Goal: Task Accomplishment & Management: Use online tool/utility

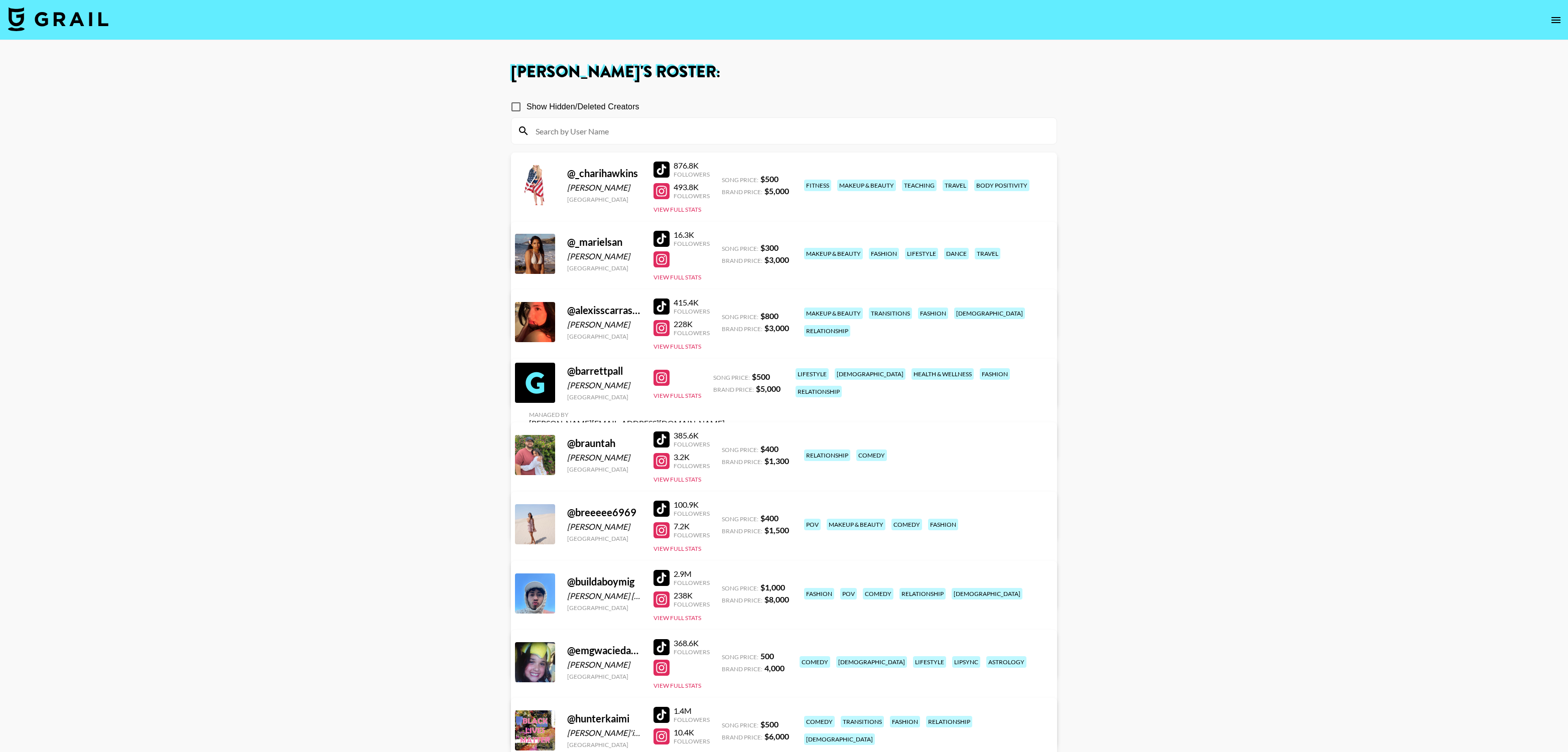
click at [81, 18] on img at bounding box center [58, 18] width 100 height 24
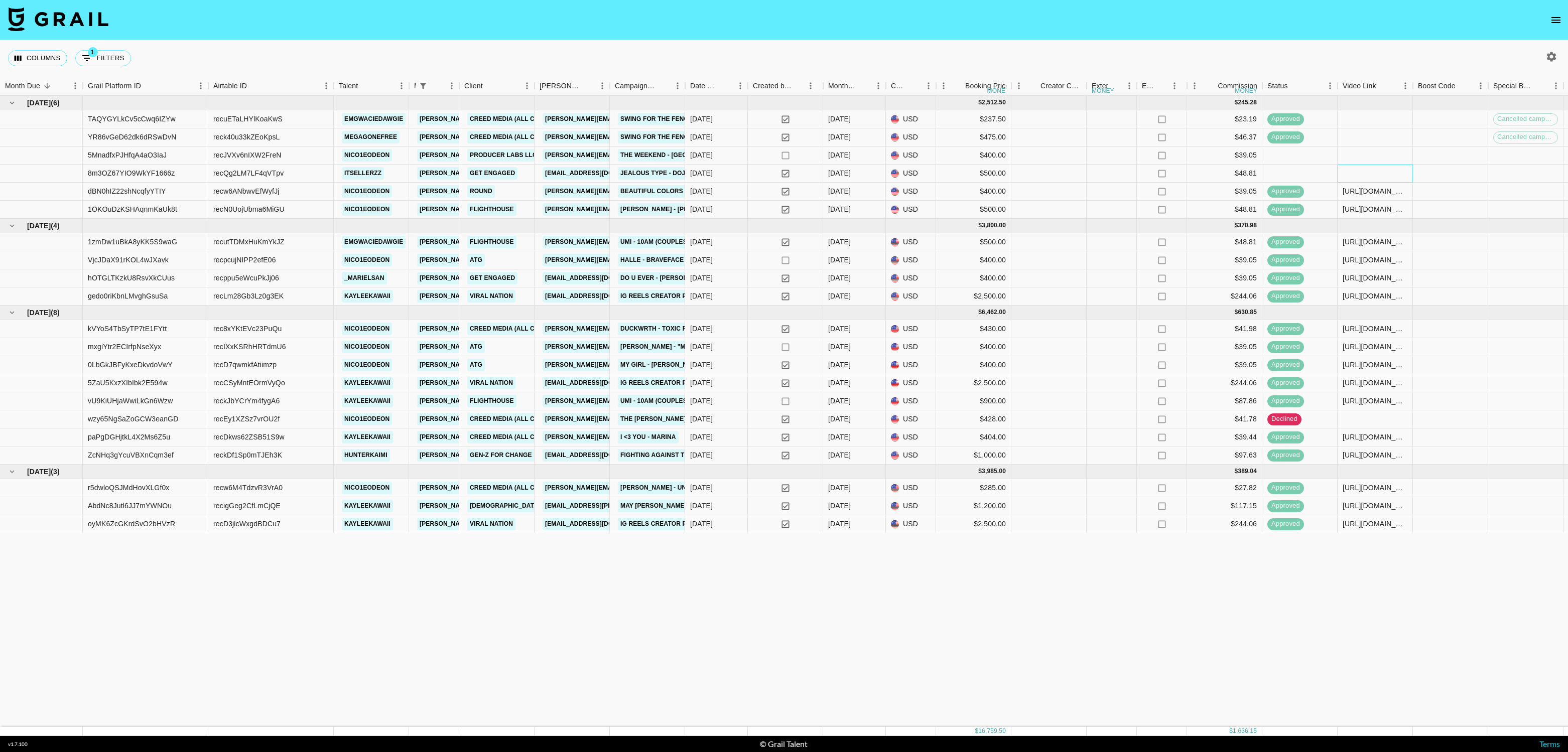
click at [1386, 173] on div at bounding box center [1375, 173] width 75 height 18
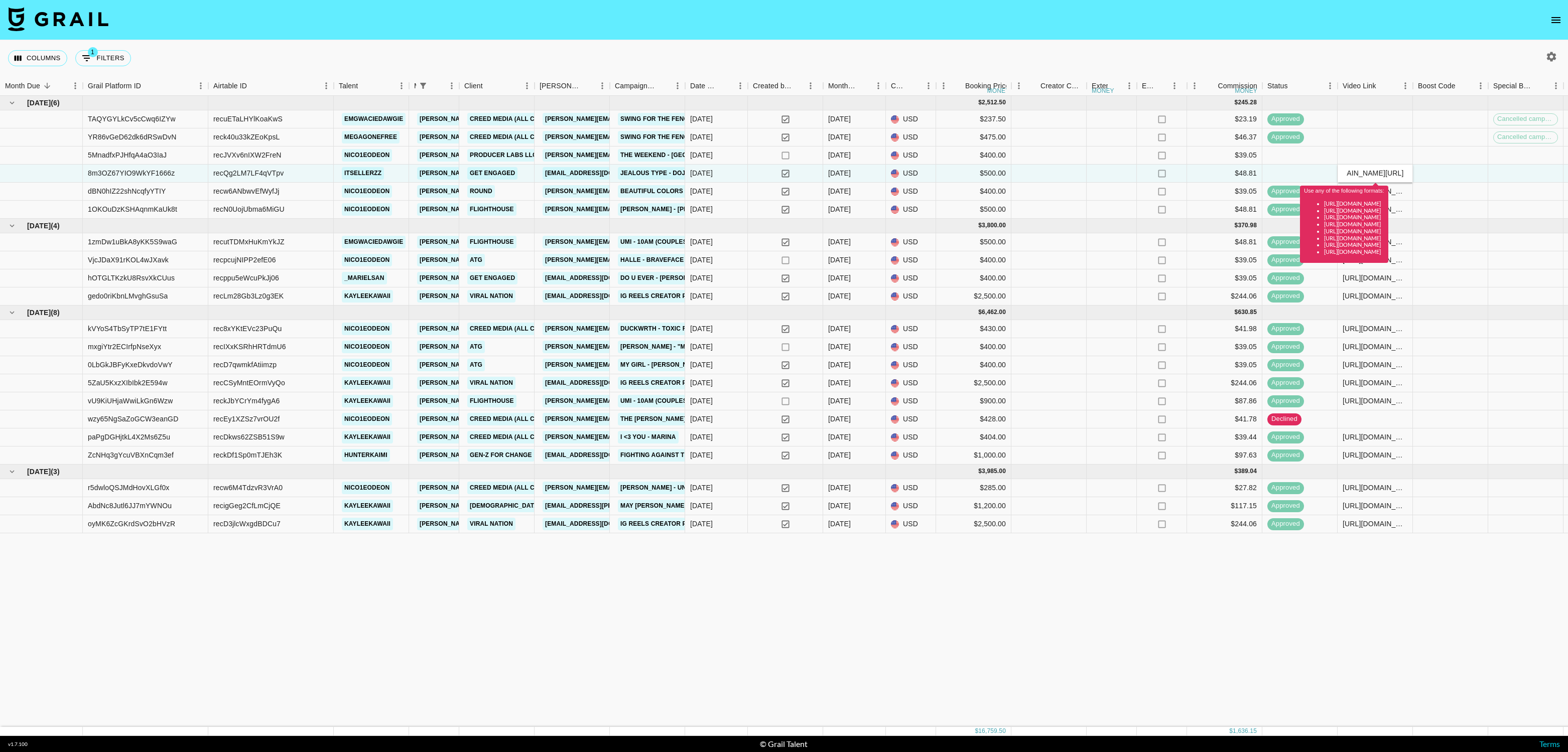
type input "tiktok.com/@itsellerzz/video/7544869910090927391?_t=ZP-8zLaeTUX3mw&_r=1"
click at [1385, 54] on div "Columns 1 Filters + Booking" at bounding box center [784, 59] width 1568 height 36
click at [1417, 67] on div "Columns 1 Filters + Booking" at bounding box center [784, 59] width 1568 height 36
click at [1379, 173] on input "tiktok.com/@itsellerzz/video/7544869910090927391?_t=ZP-8zLaeTUX3mw&_r=1" at bounding box center [1375, 173] width 74 height 8
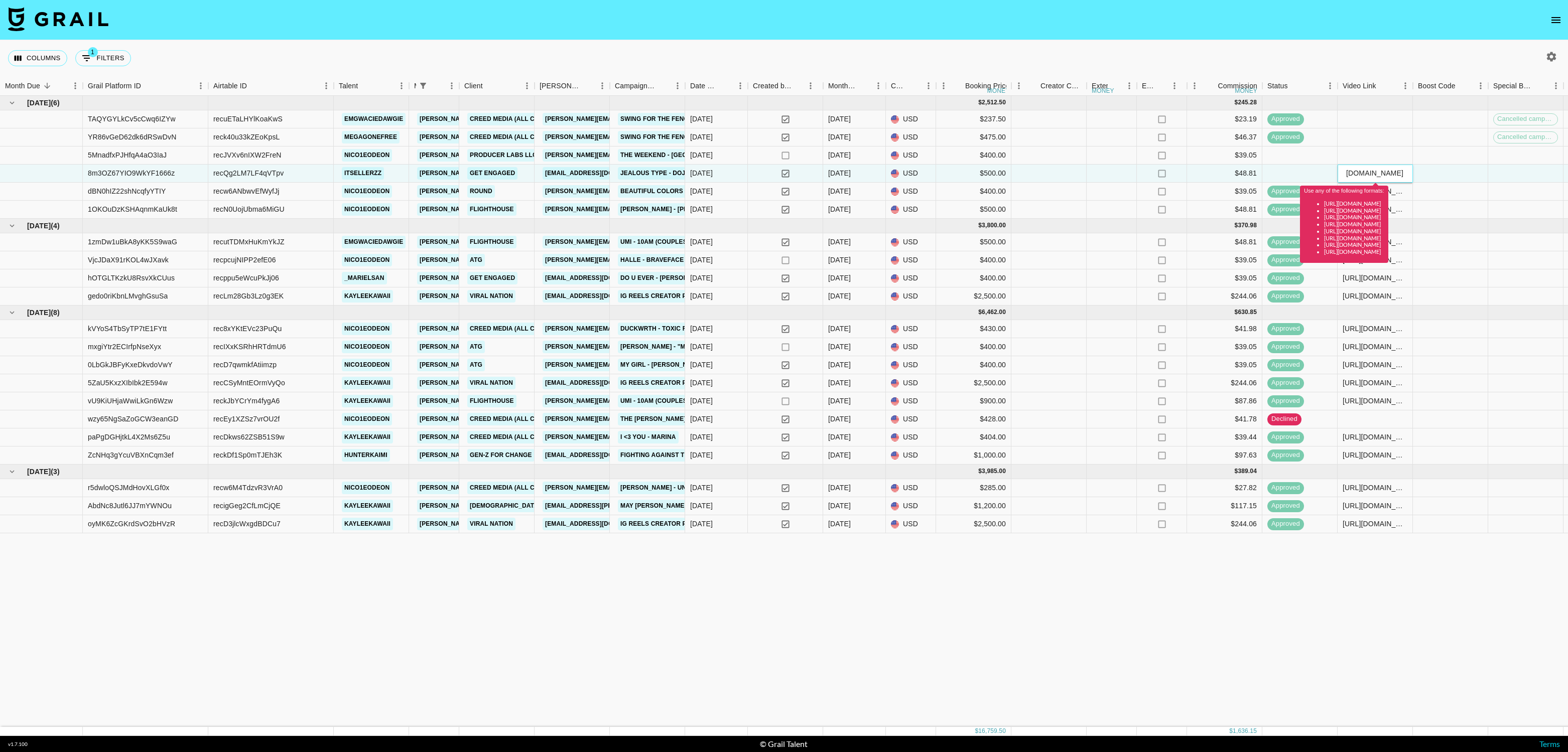
click at [1379, 173] on input "tiktok.com/@itsellerzz/video/7544869910090927391?_t=ZP-8zLaeTUX3mw&_r=1" at bounding box center [1375, 173] width 74 height 8
paste input "tiktok.com/@itsellerzz/video/7544869910090927391?_t=ZP-8zLaeTUX3mw&_r=1"
drag, startPoint x: 1378, startPoint y: 173, endPoint x: 1325, endPoint y: 174, distance: 53.0
click at [1325, 174] on div "8m3OZ67YIO9WkYF1666z recQg2LM7LF4qVTpv itsellerzz marissa@grail-talent.com Get …" at bounding box center [1066, 173] width 2131 height 18
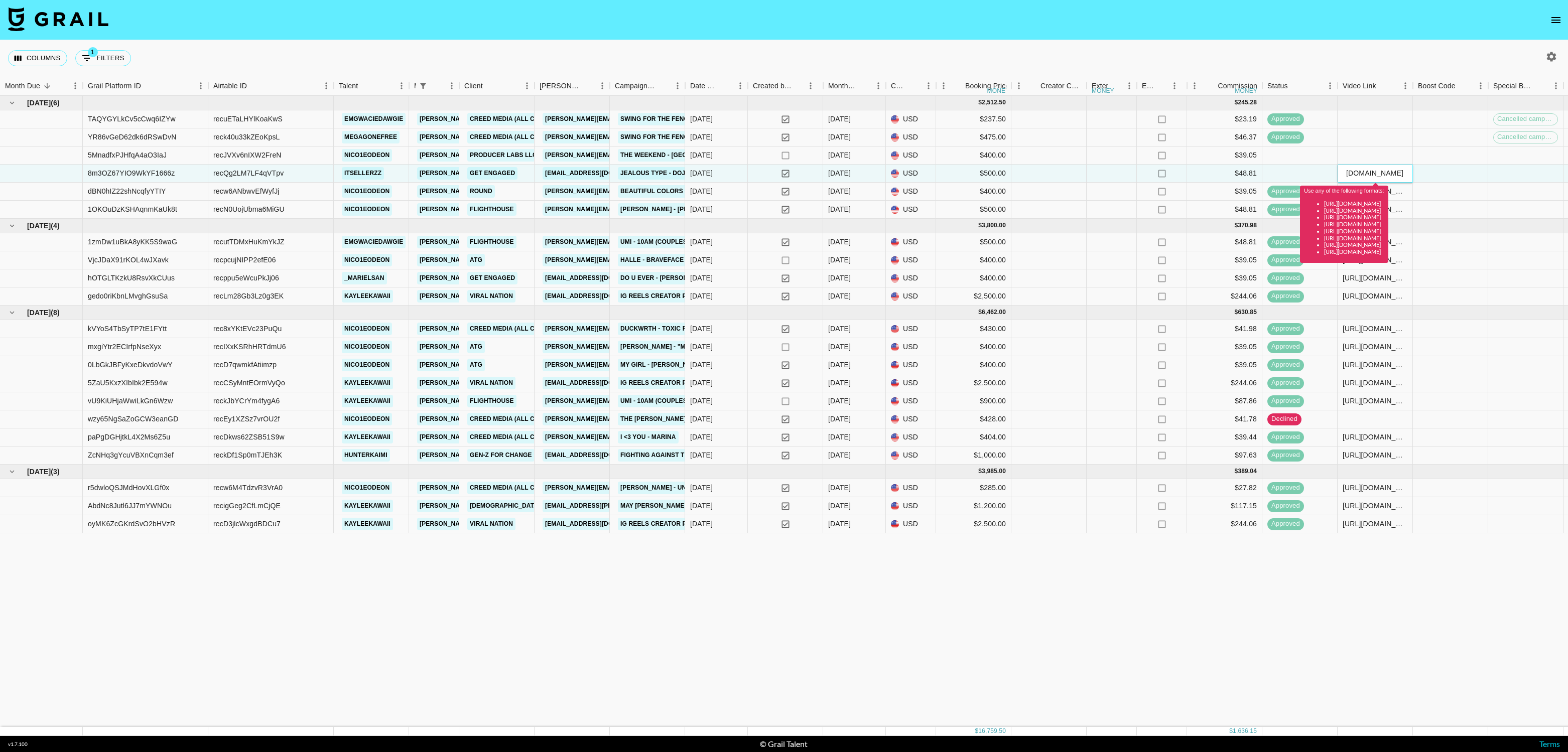
click at [1346, 173] on input "tiktok.com/@itsellerzz/video/7544869910090927391?_t=ZP-8zLaeTUX3mw&_r=1" at bounding box center [1375, 173] width 74 height 8
type input "https://www.tiktok.com/@itsellerzz/video/7544869910090927391?_t=ZP-8zLaeTUX3mw&…"
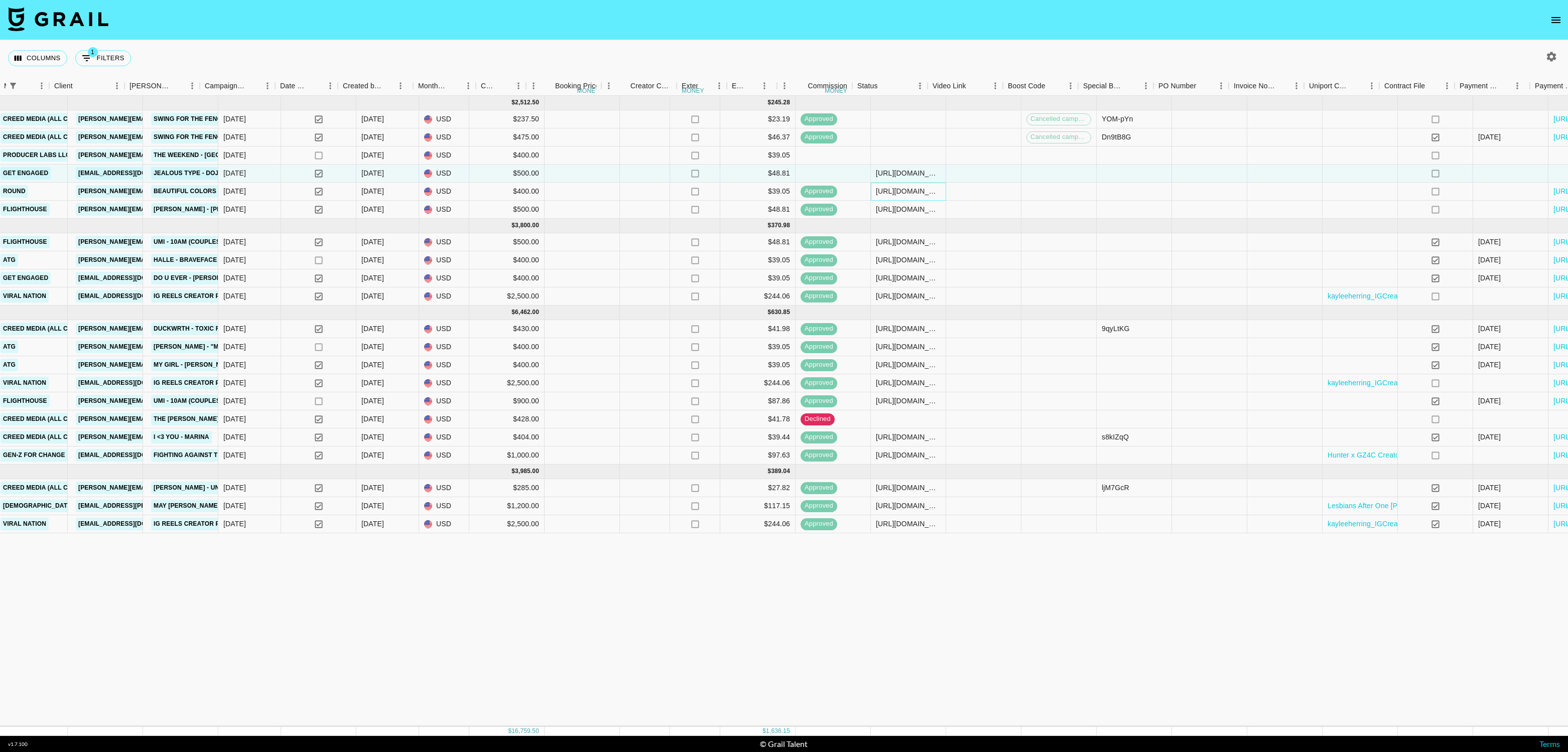
scroll to position [0, 563]
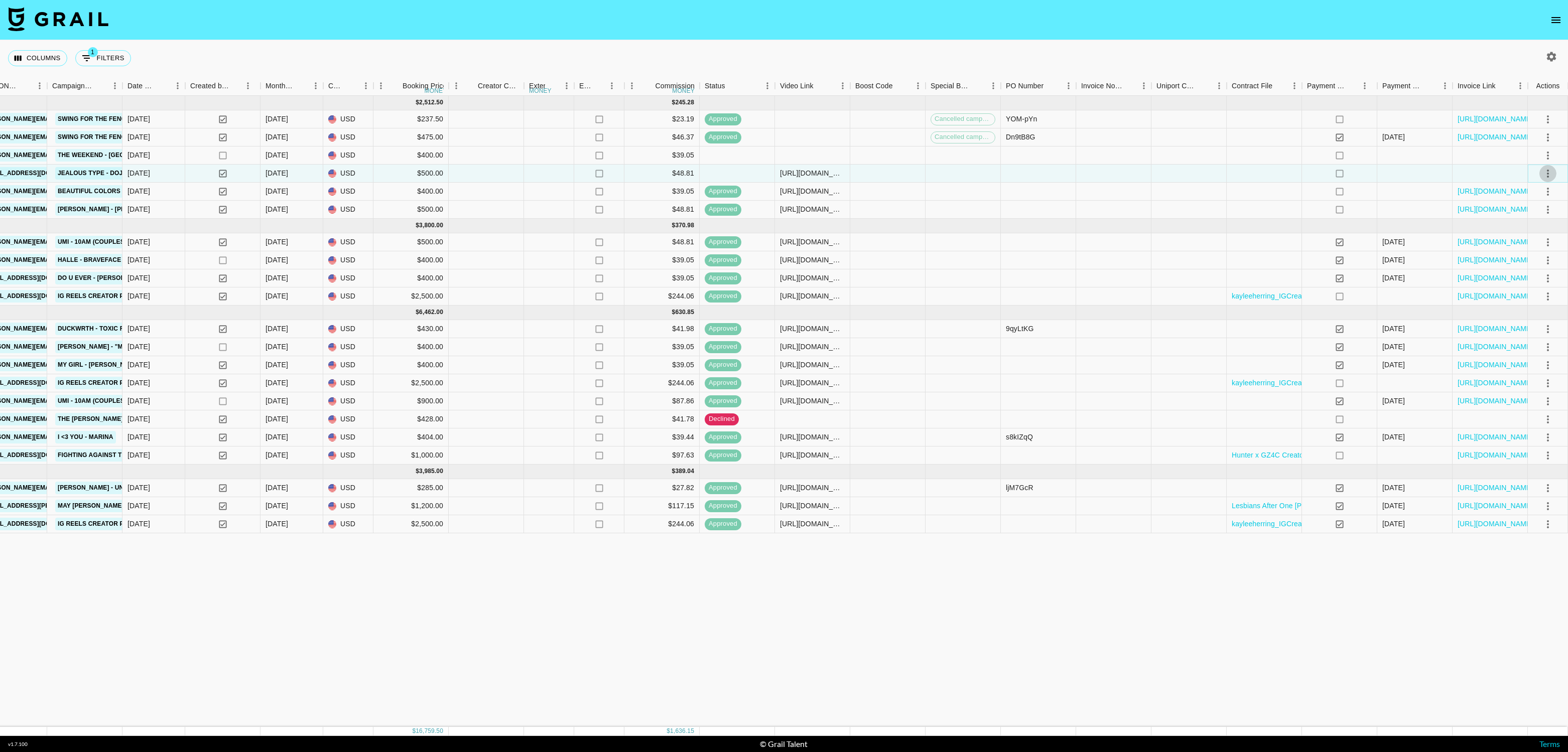
click at [1548, 177] on icon "select merge strategy" at bounding box center [1548, 174] width 2 height 8
click at [1539, 273] on div "Approve" at bounding box center [1527, 267] width 31 height 12
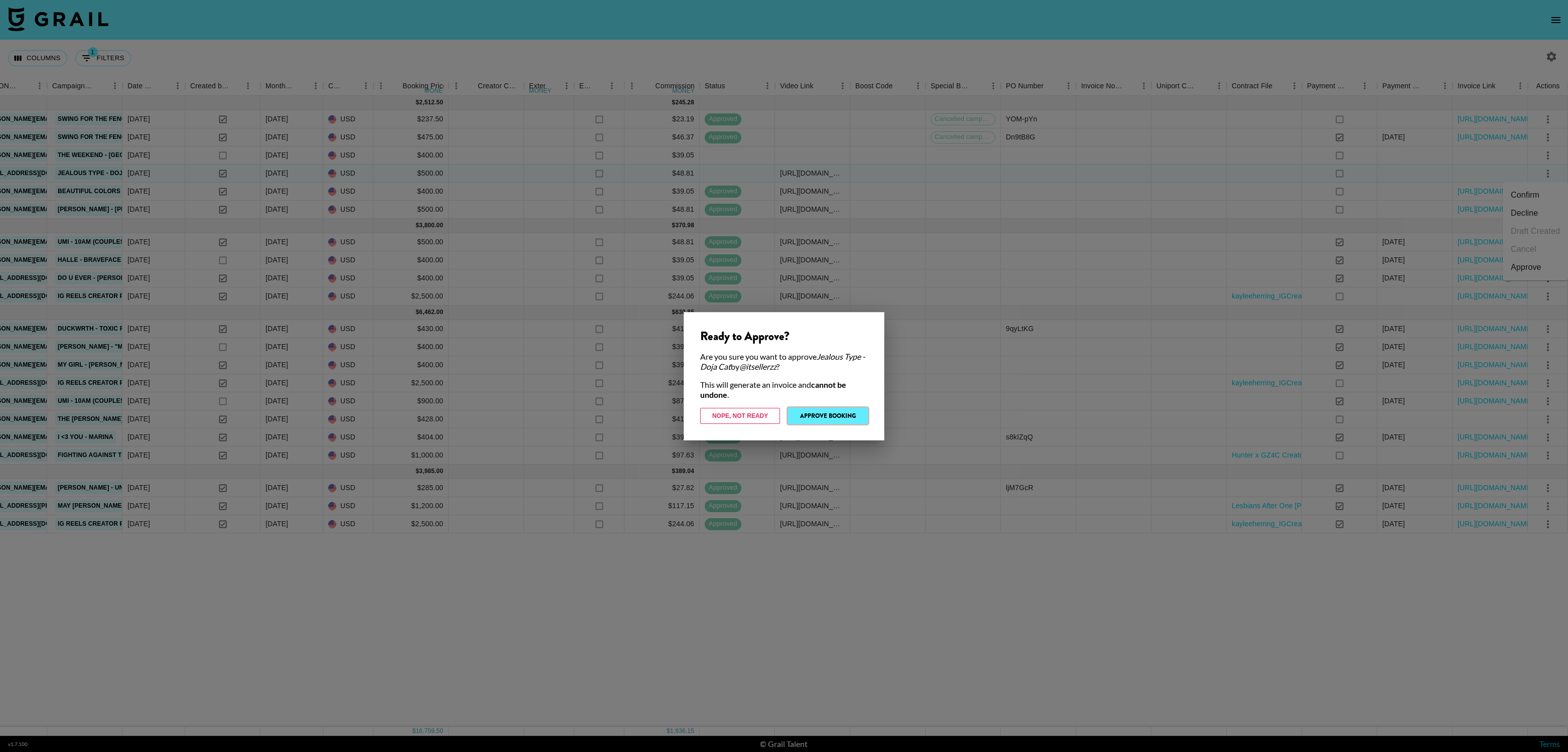
click at [858, 415] on button "Approve Booking" at bounding box center [827, 416] width 80 height 16
